Goal: Find contact information: Find contact information

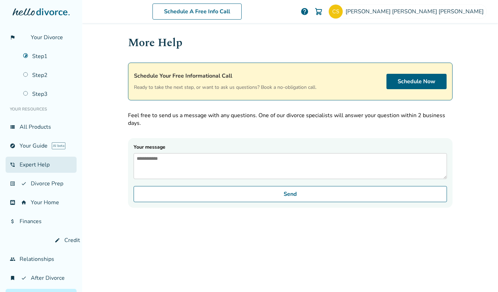
click at [43, 162] on link "phone_in_talk Expert Help" at bounding box center [41, 165] width 71 height 16
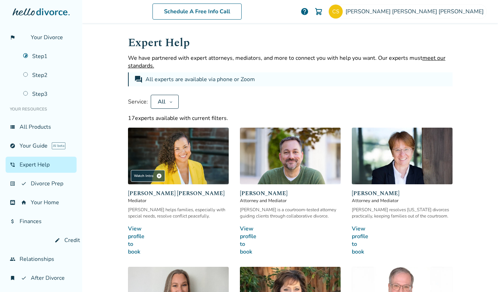
click at [169, 102] on icon at bounding box center [170, 102] width 3 height 6
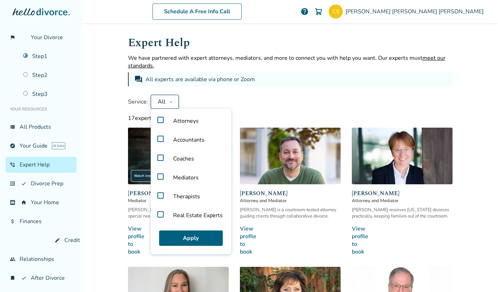
click at [156, 157] on label "Coaches" at bounding box center [191, 158] width 75 height 19
click at [186, 239] on button "Apply" at bounding box center [191, 238] width 64 height 15
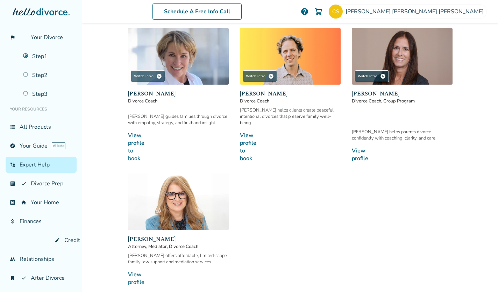
scroll to position [99, 0]
click at [246, 135] on link "View profile to book line_end_arrow_notch" at bounding box center [290, 147] width 101 height 31
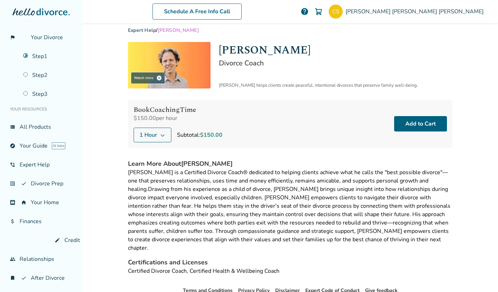
scroll to position [6, 0]
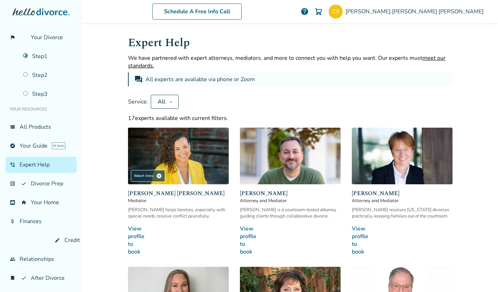
click at [170, 101] on icon at bounding box center [171, 101] width 2 height 1
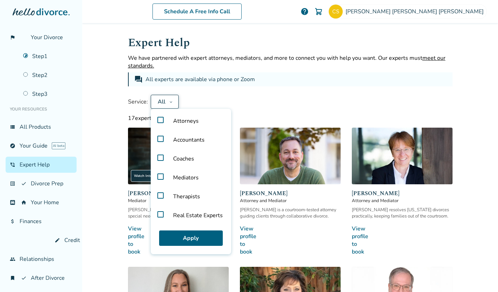
click at [159, 157] on label "Coaches" at bounding box center [191, 158] width 75 height 19
click at [190, 238] on button "Apply" at bounding box center [191, 238] width 64 height 15
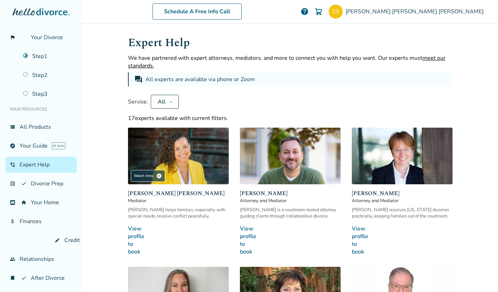
click at [169, 103] on icon at bounding box center [170, 102] width 3 height 6
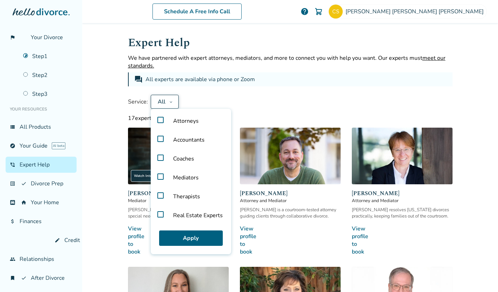
click at [157, 157] on label "Coaches" at bounding box center [191, 158] width 75 height 19
click at [195, 232] on button "Apply" at bounding box center [191, 238] width 64 height 15
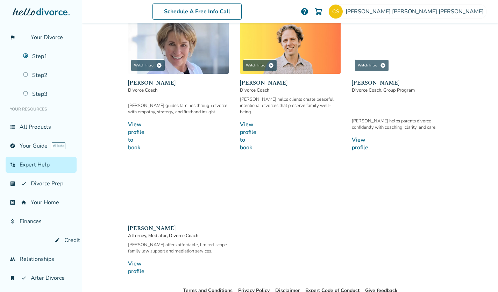
scroll to position [111, 0]
